Goal: Information Seeking & Learning: Learn about a topic

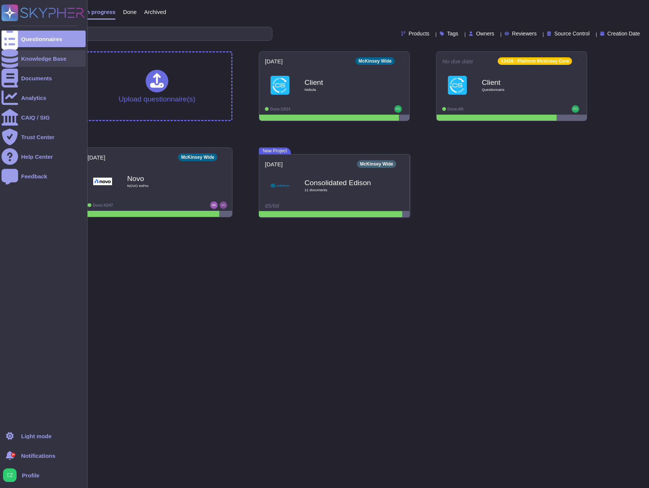
click at [34, 63] on div "Knowledge Base" at bounding box center [44, 58] width 84 height 17
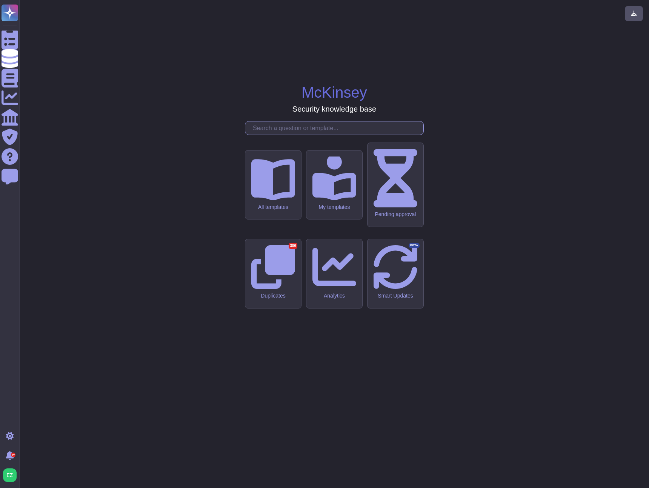
click at [267, 135] on input "text" at bounding box center [336, 128] width 174 height 13
click at [262, 135] on input "text" at bounding box center [336, 128] width 174 height 13
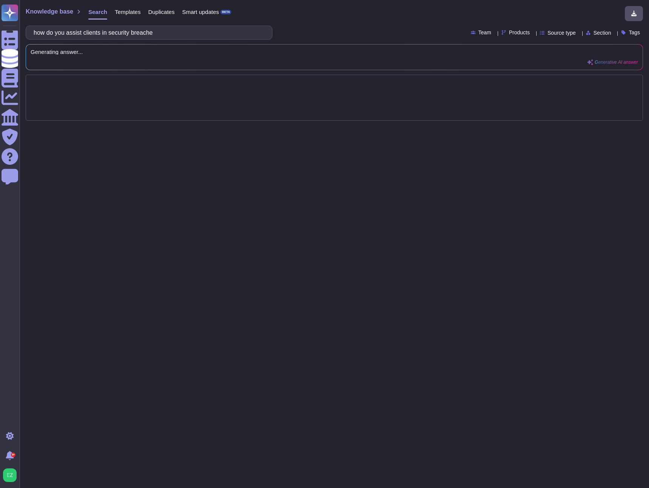
type input "how do you assist clients in security breaches"
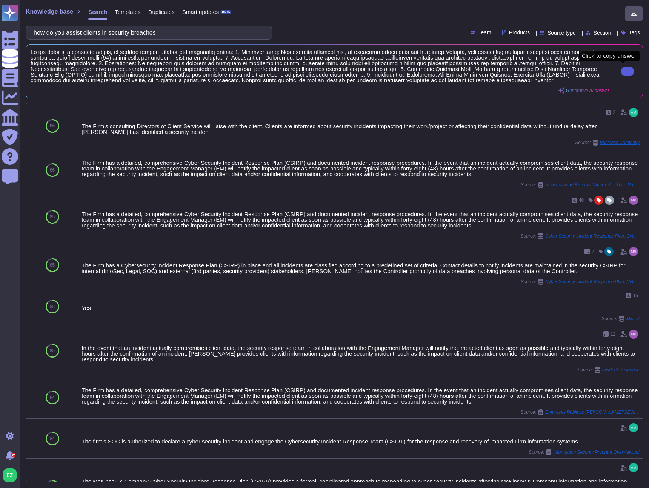
click at [622, 71] on button at bounding box center [628, 71] width 12 height 9
click at [622, 70] on button at bounding box center [628, 71] width 12 height 9
